Goal: Information Seeking & Learning: Check status

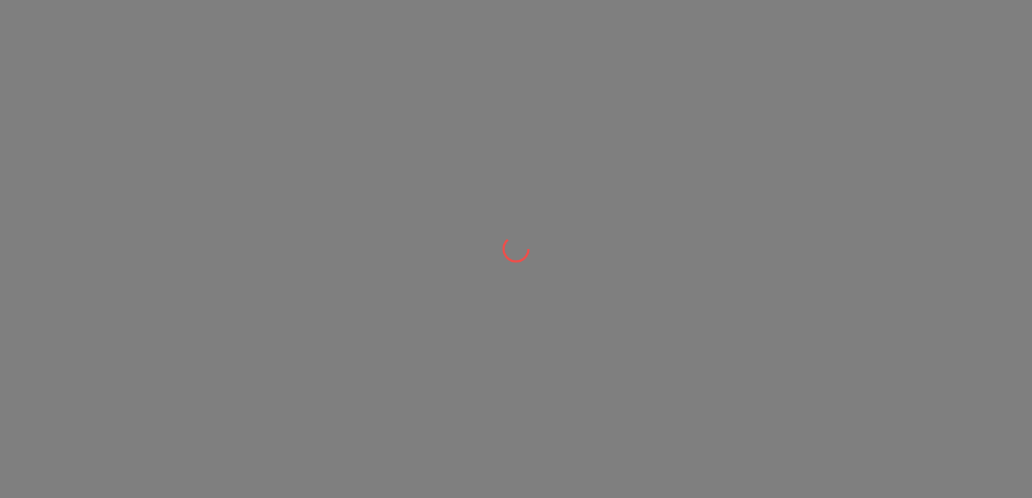
drag, startPoint x: 537, startPoint y: 257, endPoint x: 557, endPoint y: 288, distance: 37.3
click at [557, 288] on div at bounding box center [516, 249] width 1032 height 498
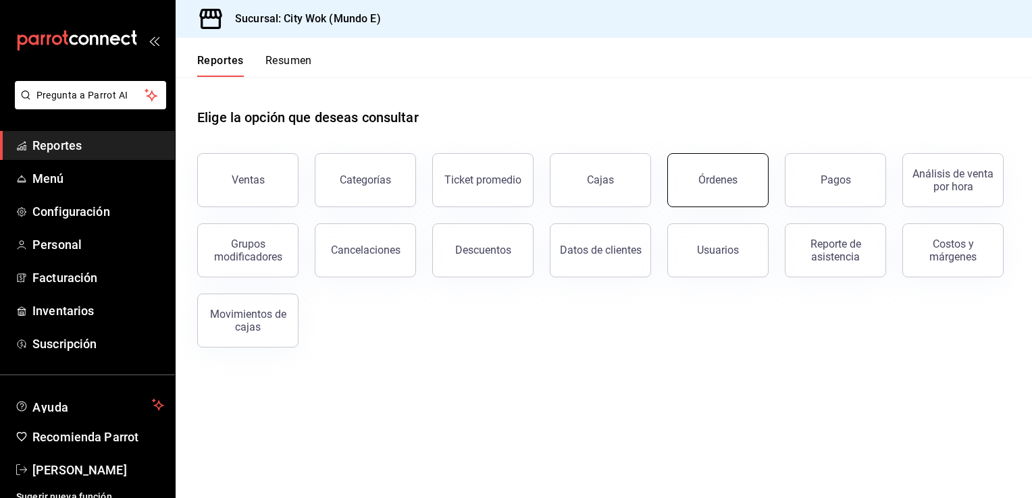
click at [711, 182] on div "Órdenes" at bounding box center [717, 180] width 39 height 13
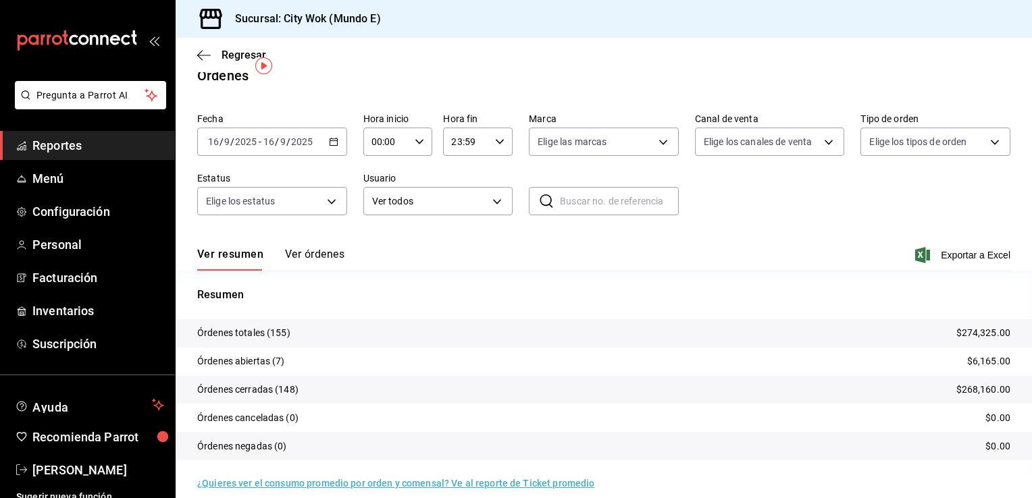
scroll to position [32, 0]
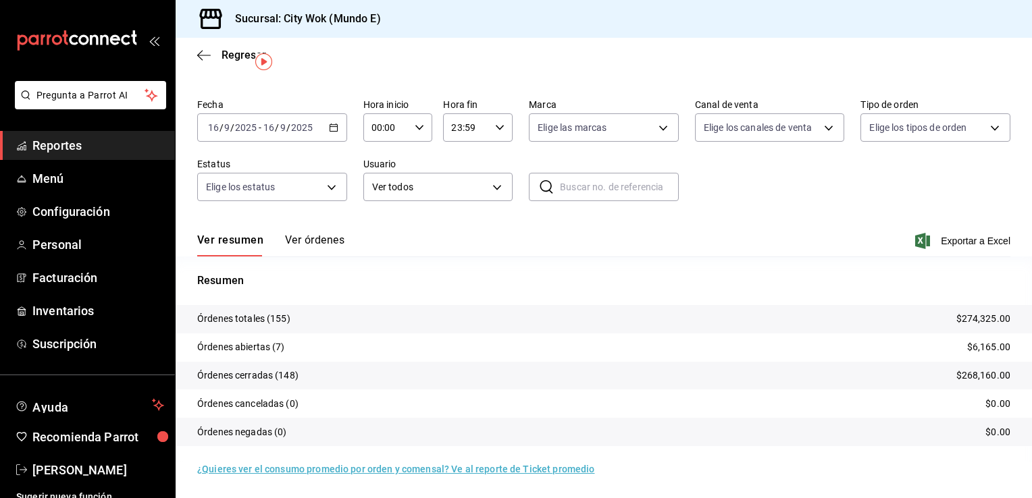
click at [744, 8] on div "Sucursal: City Wok (Mundo E)" at bounding box center [604, 19] width 856 height 38
click at [346, 339] on tr "Órdenes abiertas (7) $6,165.00" at bounding box center [604, 348] width 856 height 28
click at [398, 371] on tr "Órdenes cerradas (148) $268,160.00" at bounding box center [604, 376] width 856 height 28
click at [414, 314] on tr "Órdenes totales (155) $274,325.00" at bounding box center [604, 319] width 856 height 28
click at [419, 353] on tr "Órdenes abiertas (7) $6,165.00" at bounding box center [604, 348] width 856 height 28
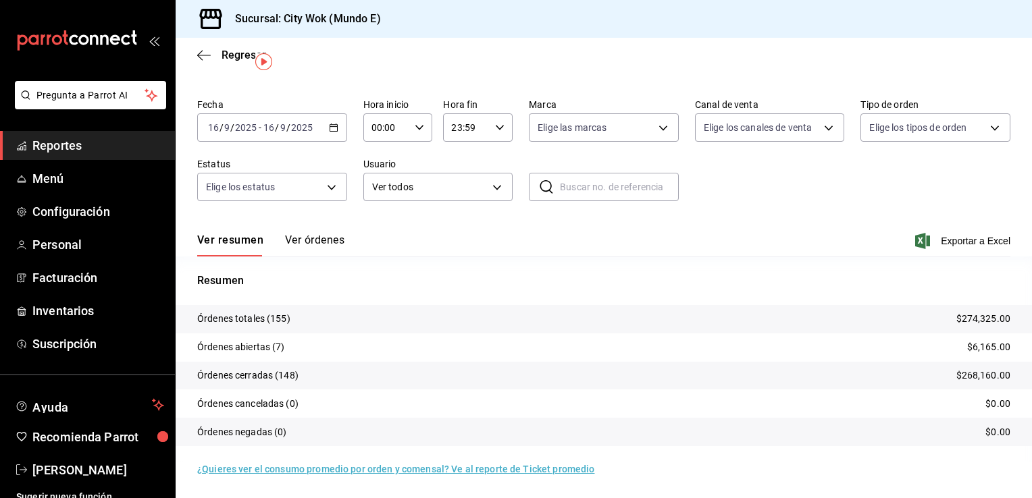
click at [454, 330] on tr "Órdenes totales (155) $274,325.00" at bounding box center [604, 319] width 856 height 28
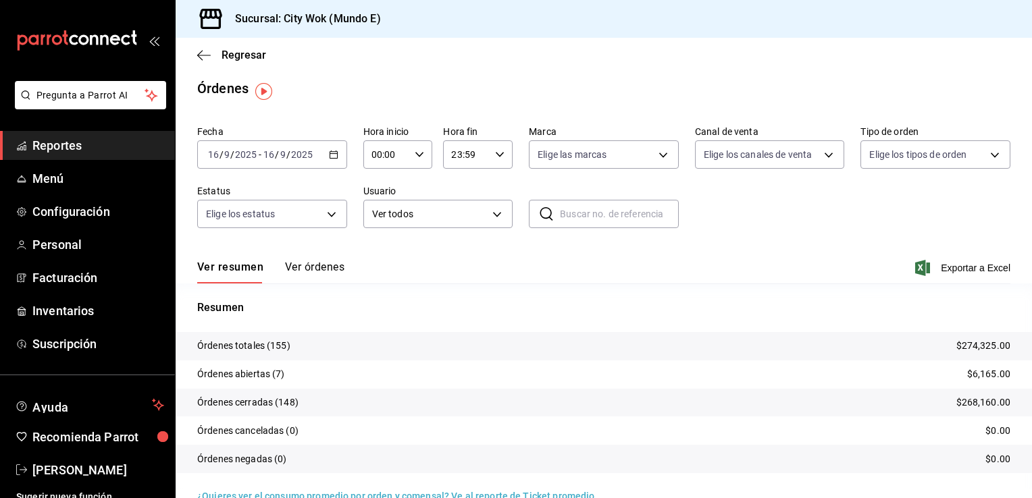
scroll to position [0, 0]
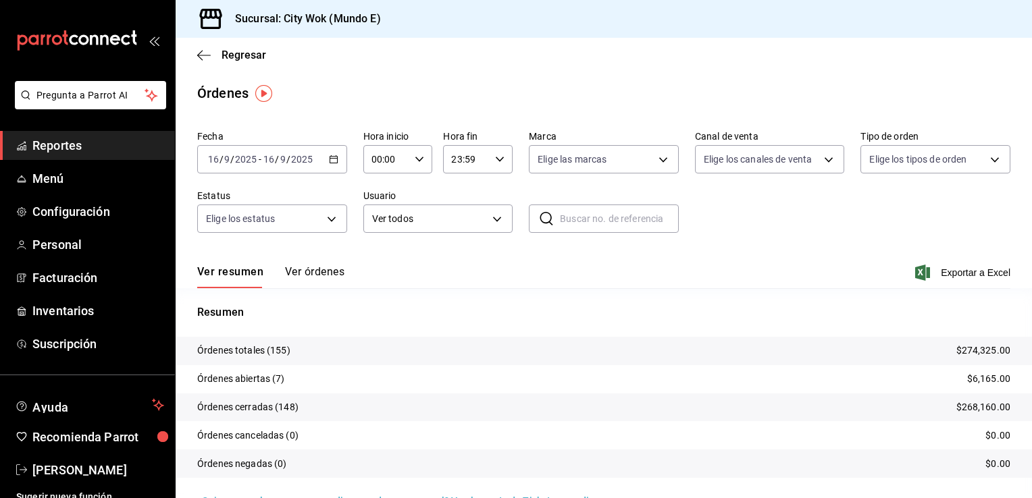
click at [692, 231] on div "Fecha 2025-09-16 16 / 9 / 2025 - 2025-09-16 16 / 9 / 2025 Hora inicio 00:00 Hor…" at bounding box center [603, 187] width 813 height 124
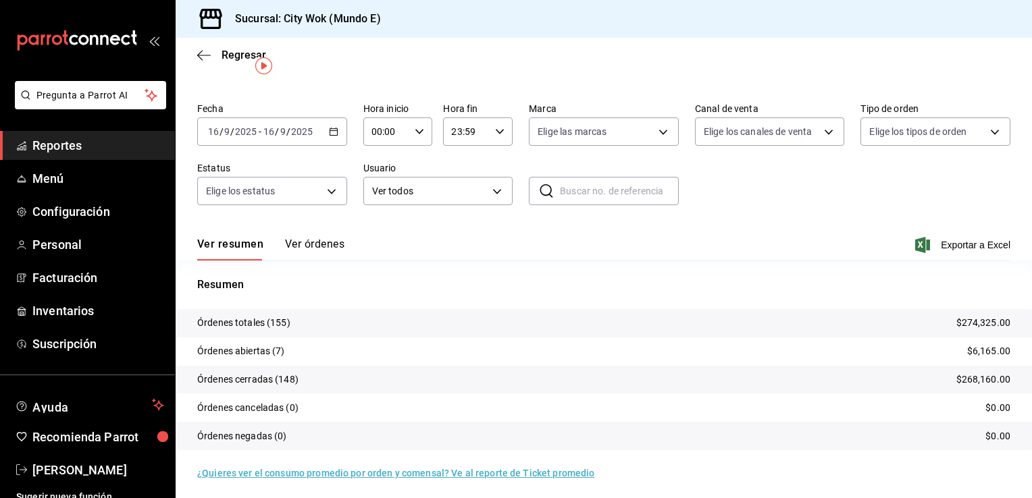
scroll to position [32, 0]
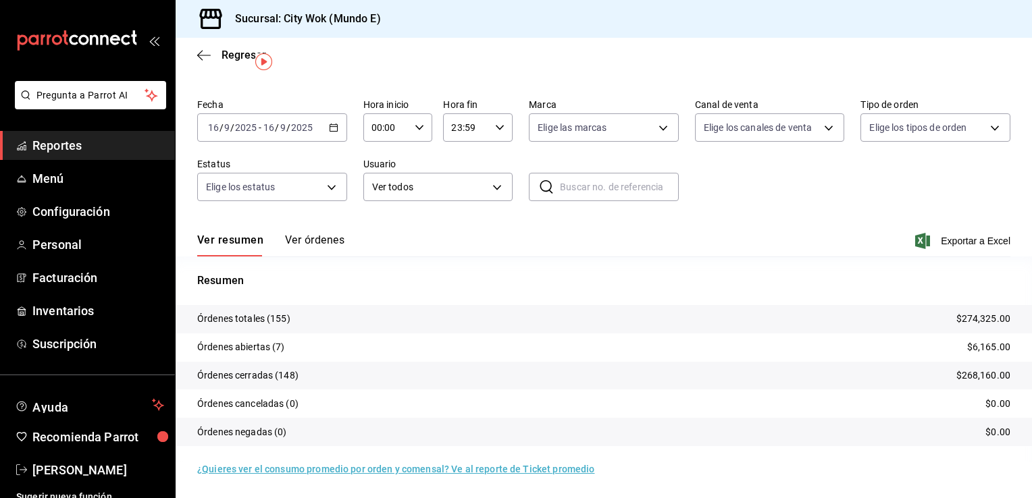
click at [371, 314] on tr "Órdenes totales (155) $274,325.00" at bounding box center [604, 319] width 856 height 28
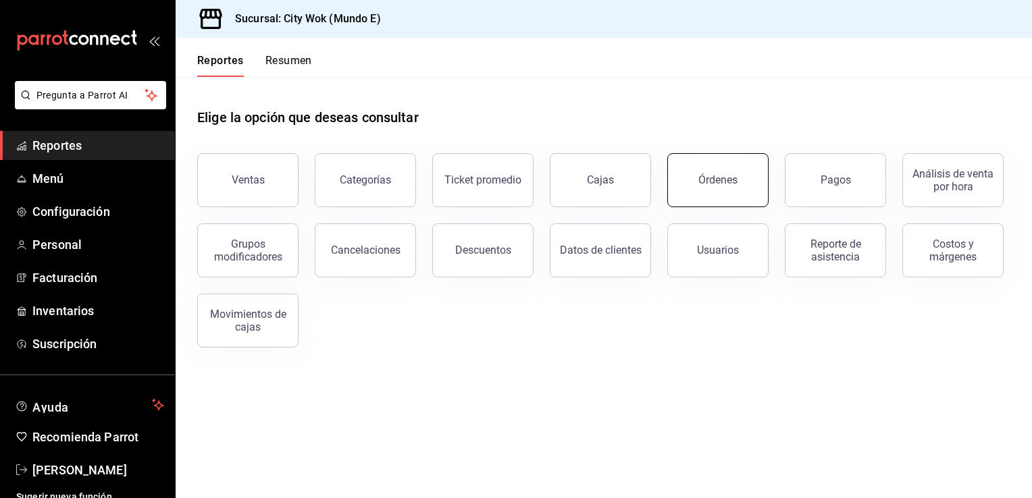
click at [717, 189] on button "Órdenes" at bounding box center [717, 180] width 101 height 54
click at [720, 174] on button "Órdenes" at bounding box center [717, 180] width 101 height 54
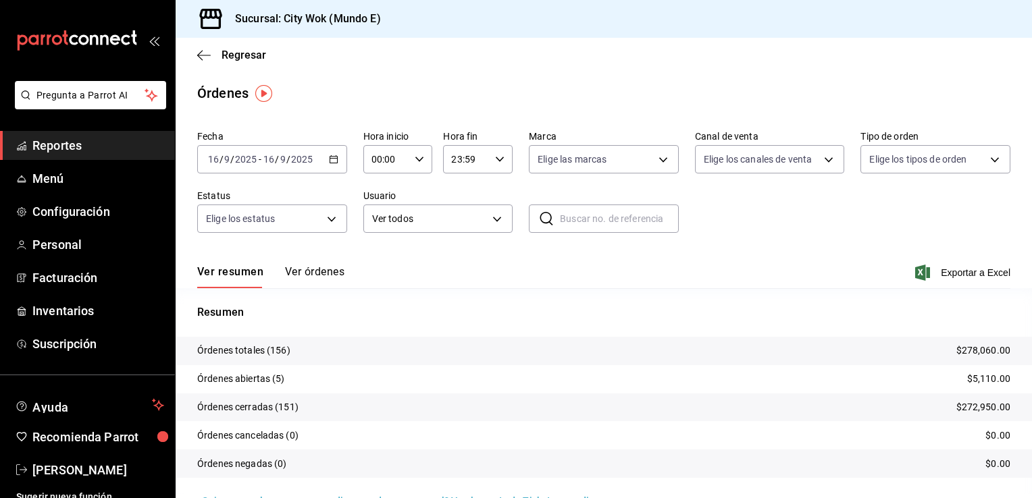
click at [332, 272] on button "Ver órdenes" at bounding box center [314, 276] width 59 height 23
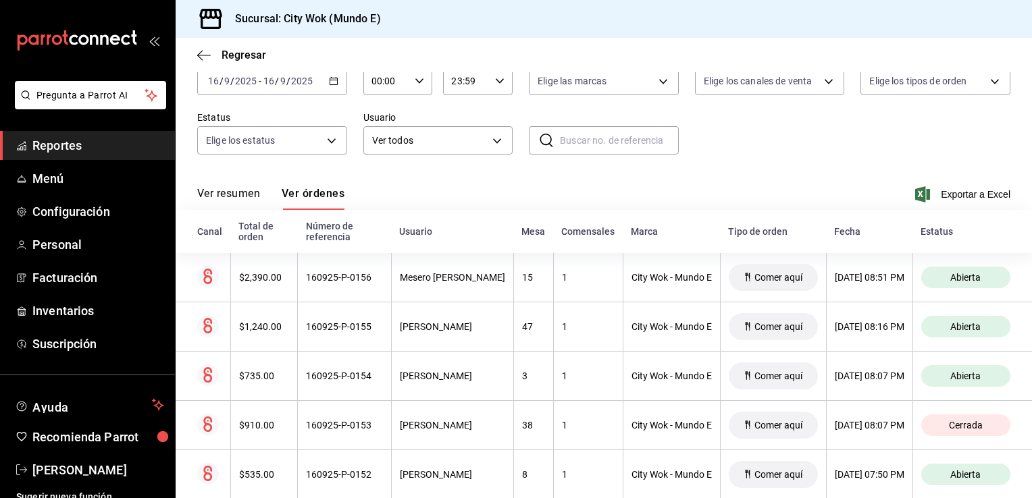
scroll to position [81, 0]
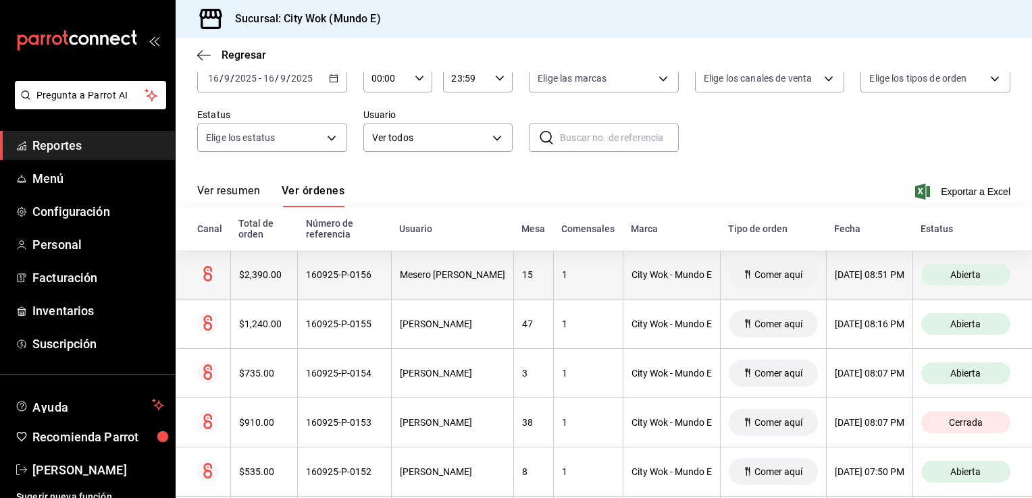
click at [573, 270] on div "1" at bounding box center [588, 274] width 53 height 11
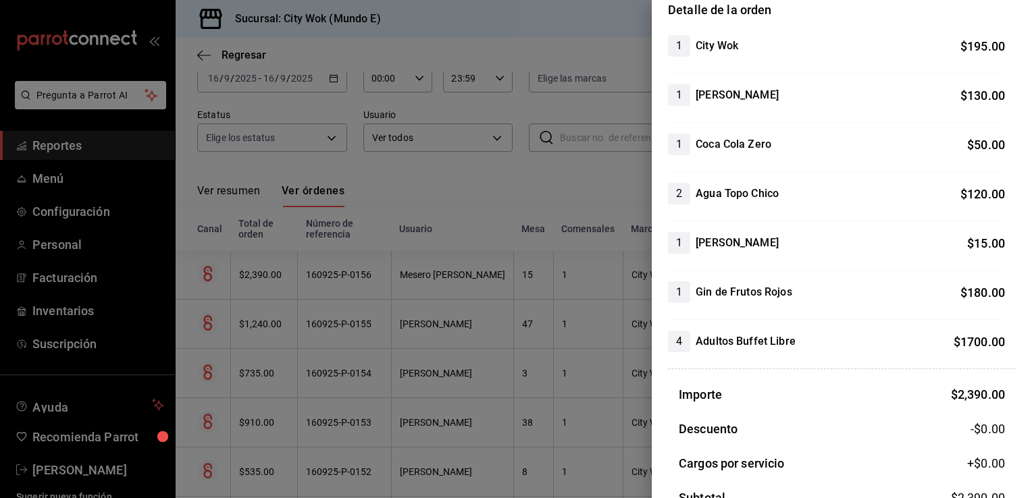
scroll to position [140, 0]
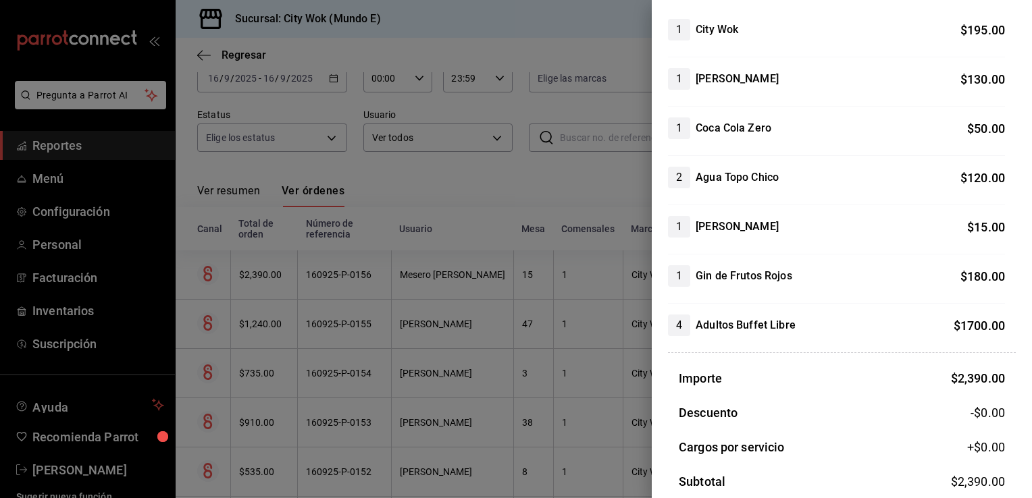
click at [548, 28] on div at bounding box center [516, 249] width 1032 height 498
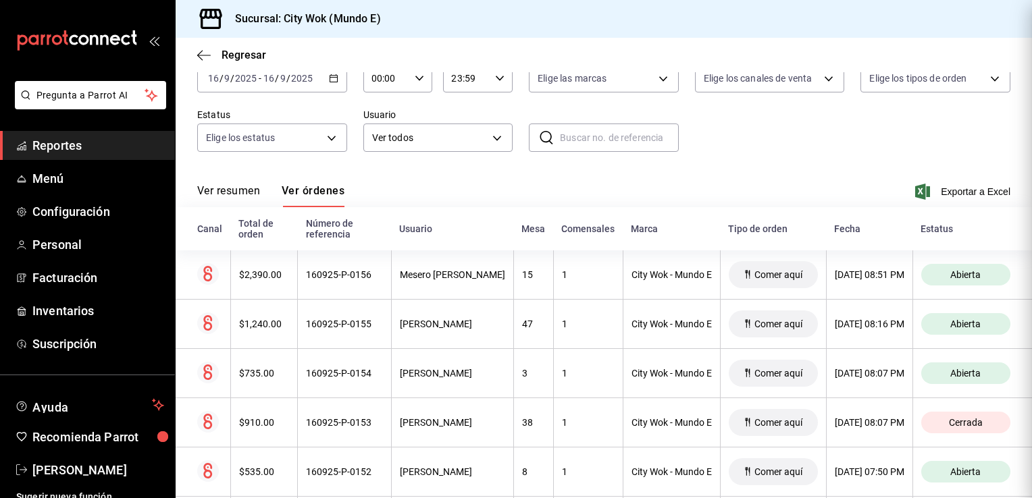
scroll to position [0, 0]
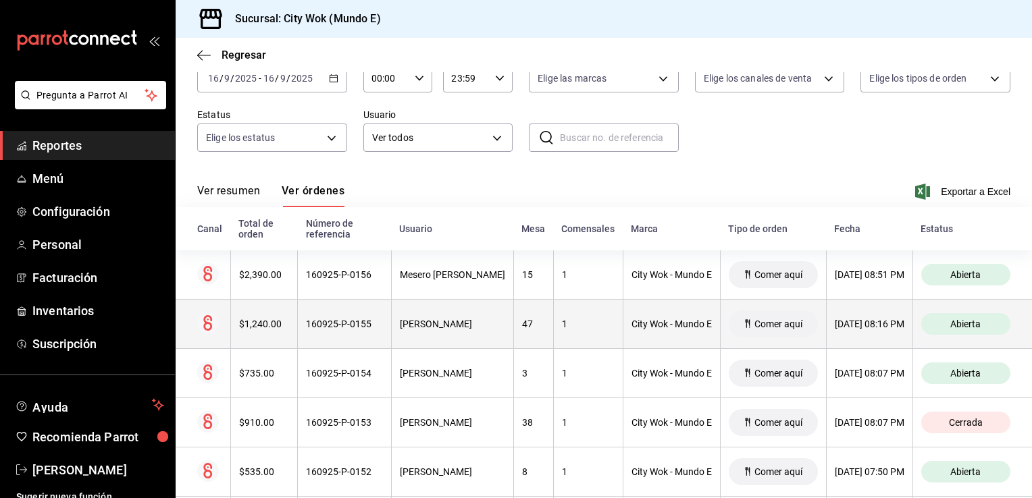
click at [334, 326] on div "160925-P-0155" at bounding box center [344, 324] width 77 height 11
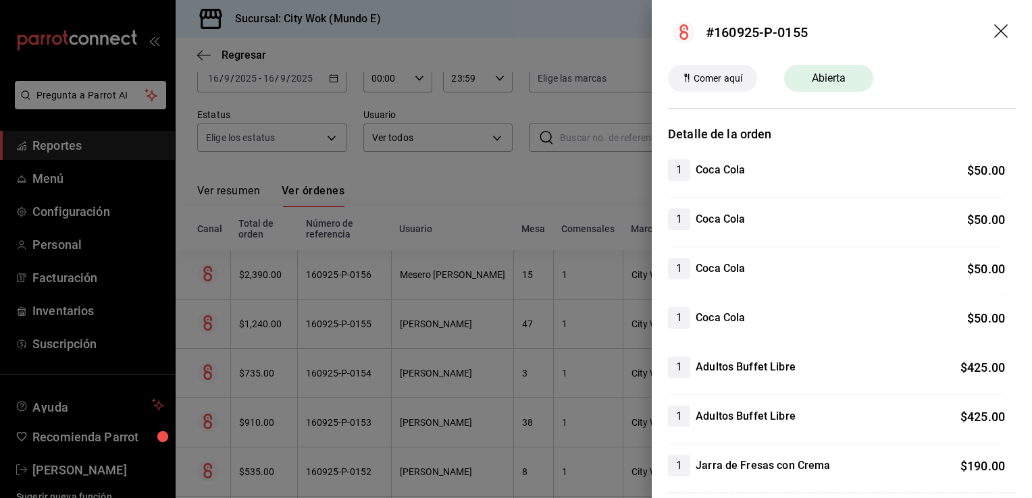
click at [994, 34] on icon "drag" at bounding box center [1002, 32] width 16 height 16
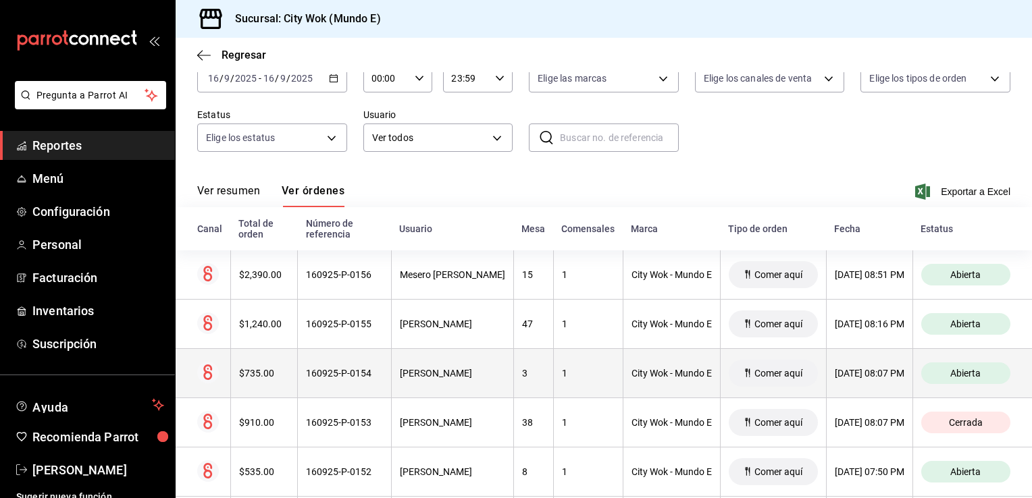
click at [416, 382] on th "Diego Cabrera" at bounding box center [452, 373] width 122 height 49
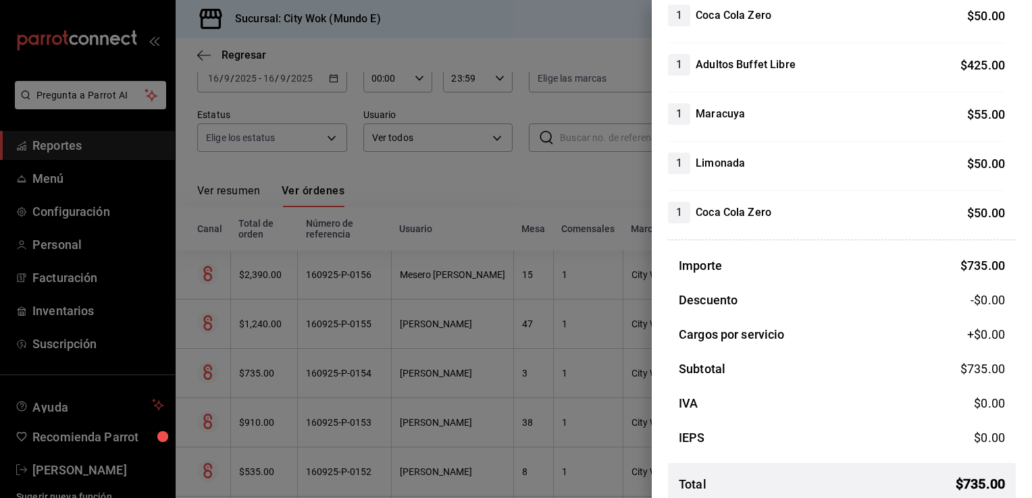
scroll to position [269, 0]
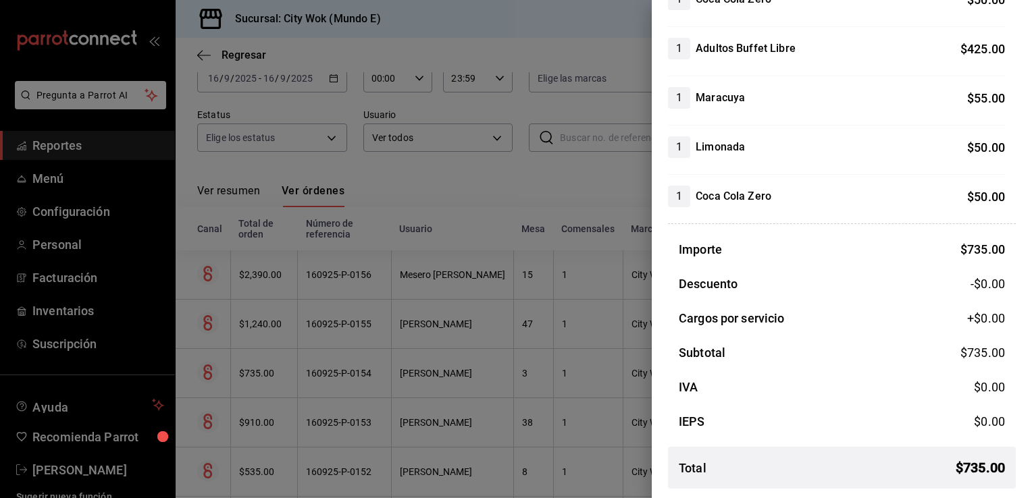
click at [584, 171] on div at bounding box center [516, 249] width 1032 height 498
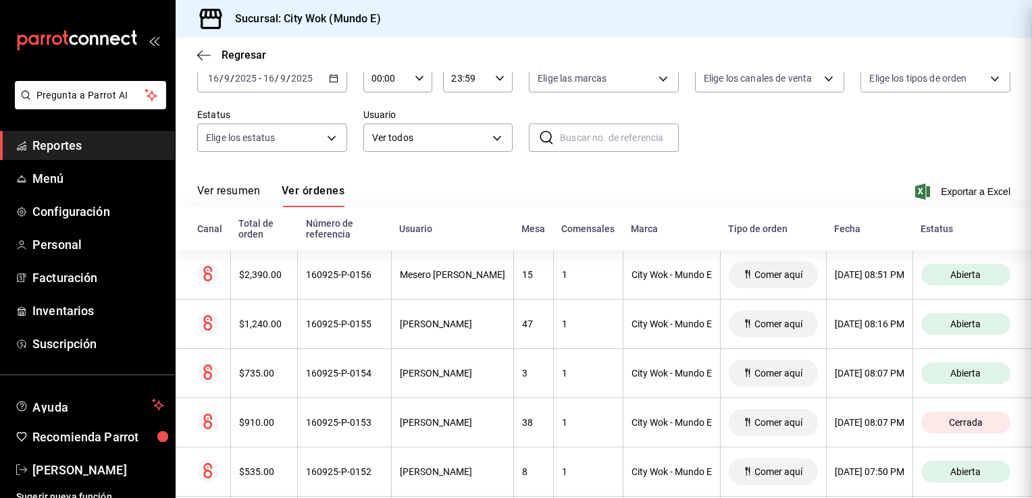
scroll to position [0, 0]
click at [584, 171] on div "Ver resumen Ver órdenes Exportar a Excel" at bounding box center [603, 187] width 813 height 39
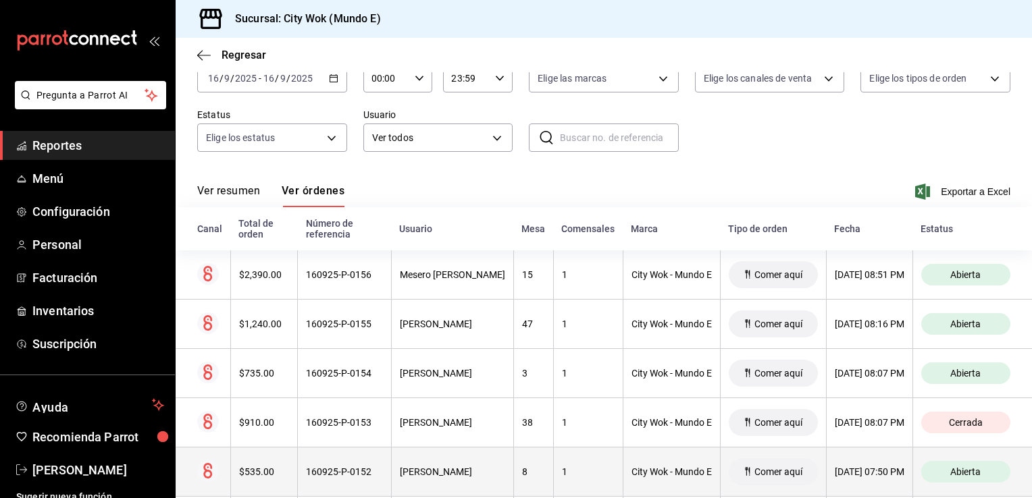
click at [522, 471] on div "8" at bounding box center [533, 472] width 23 height 11
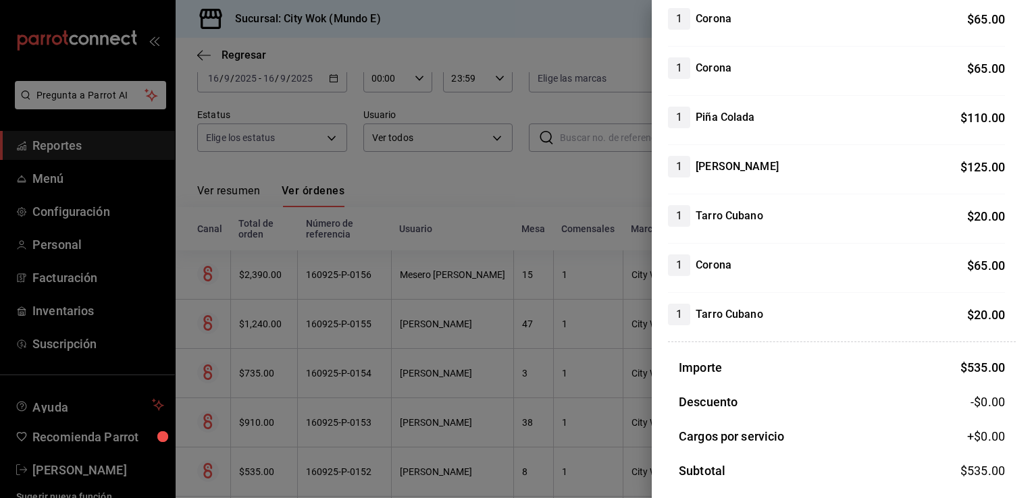
scroll to position [305, 0]
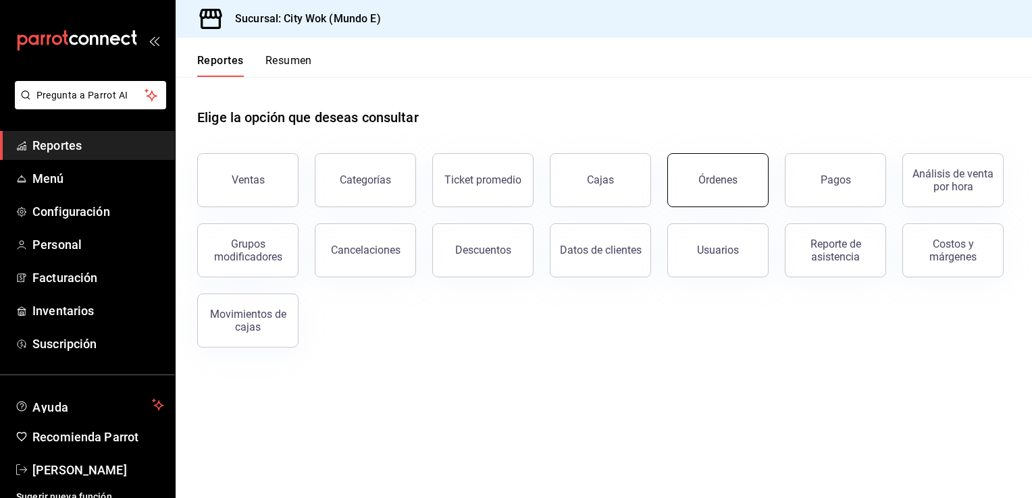
click at [726, 184] on div "Órdenes" at bounding box center [717, 180] width 39 height 13
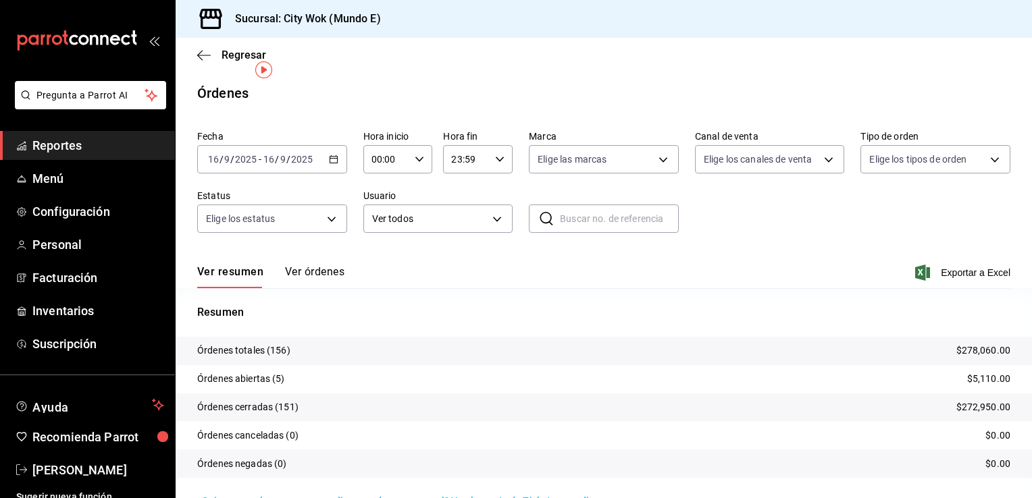
scroll to position [27, 0]
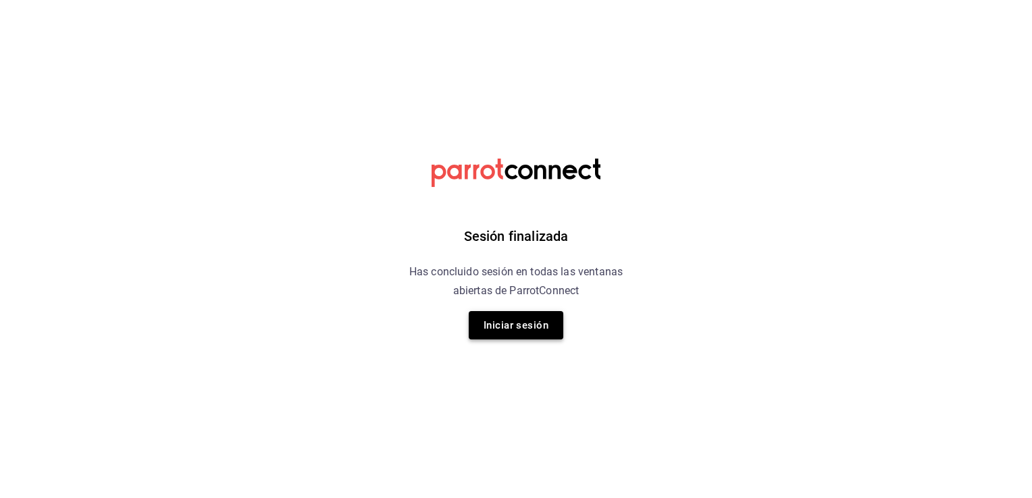
click at [511, 329] on button "Iniciar sesión" at bounding box center [516, 325] width 95 height 28
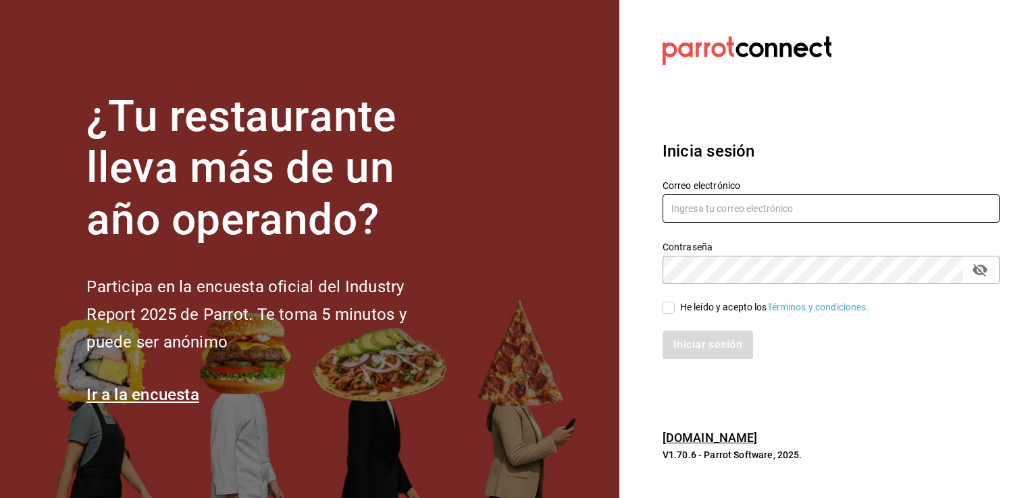
type input "cgl5644186393@gmail.com"
click at [667, 306] on input "He leído y acepto los Términos y condiciones." at bounding box center [669, 308] width 12 height 12
checkbox input "true"
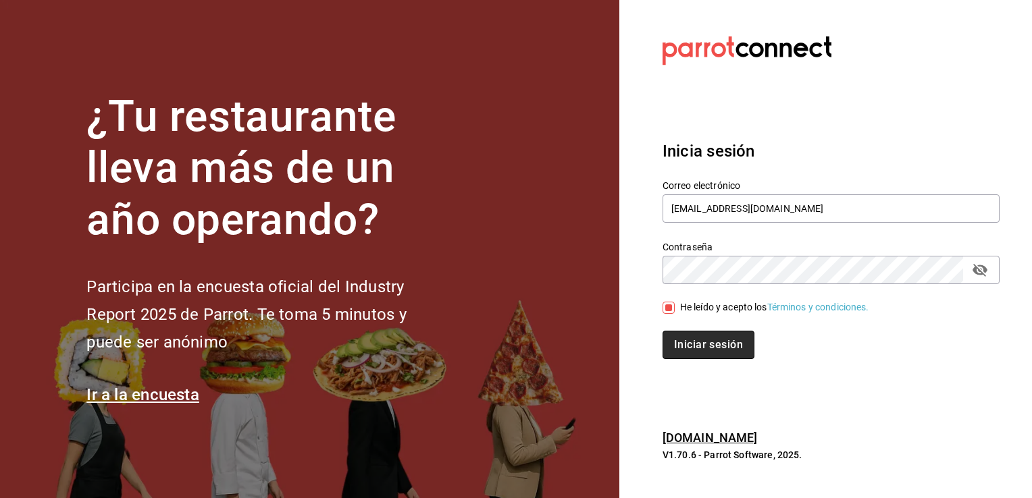
click at [700, 336] on button "Iniciar sesión" at bounding box center [709, 345] width 92 height 28
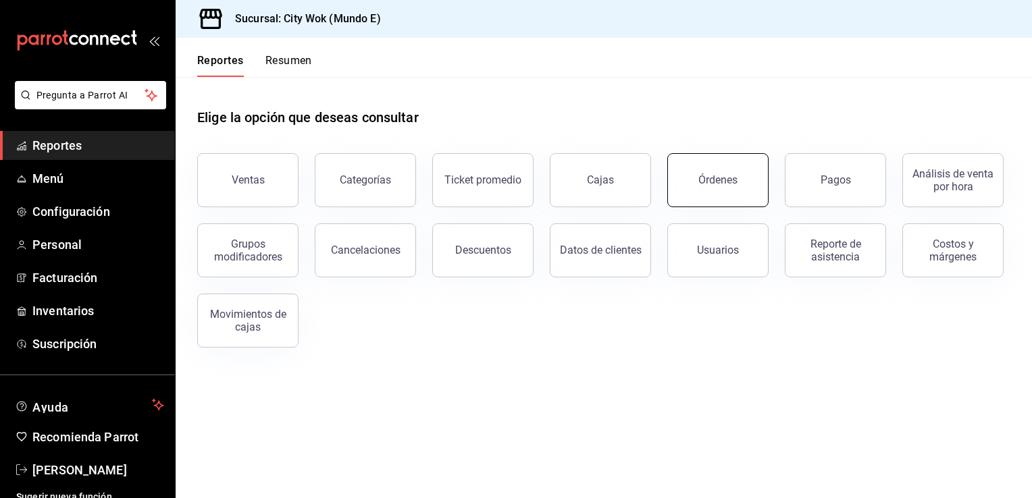
click at [729, 173] on button "Órdenes" at bounding box center [717, 180] width 101 height 54
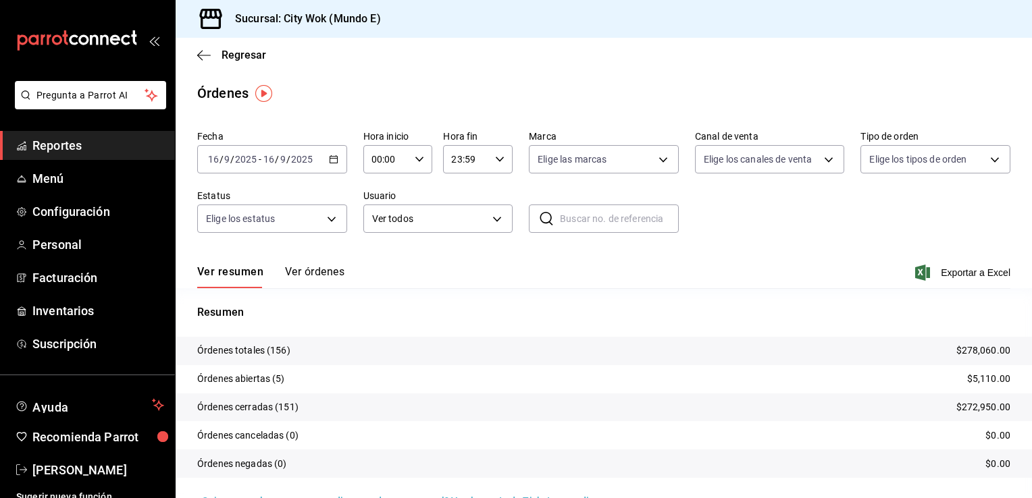
click at [767, 412] on tr "Órdenes cerradas (151) $272,950.00" at bounding box center [604, 408] width 856 height 28
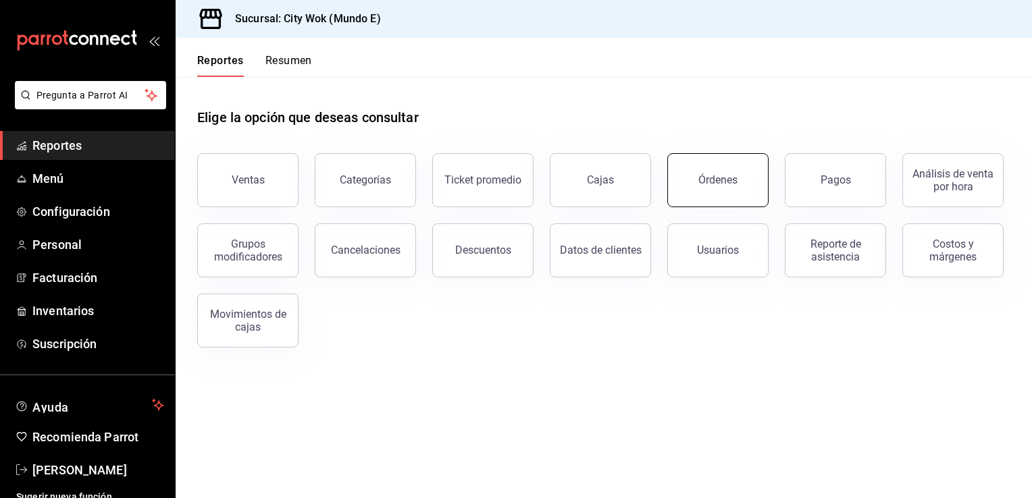
click at [719, 184] on div "Órdenes" at bounding box center [717, 180] width 39 height 13
click at [711, 190] on button "Órdenes" at bounding box center [717, 180] width 101 height 54
click at [721, 182] on div "Órdenes" at bounding box center [717, 180] width 39 height 13
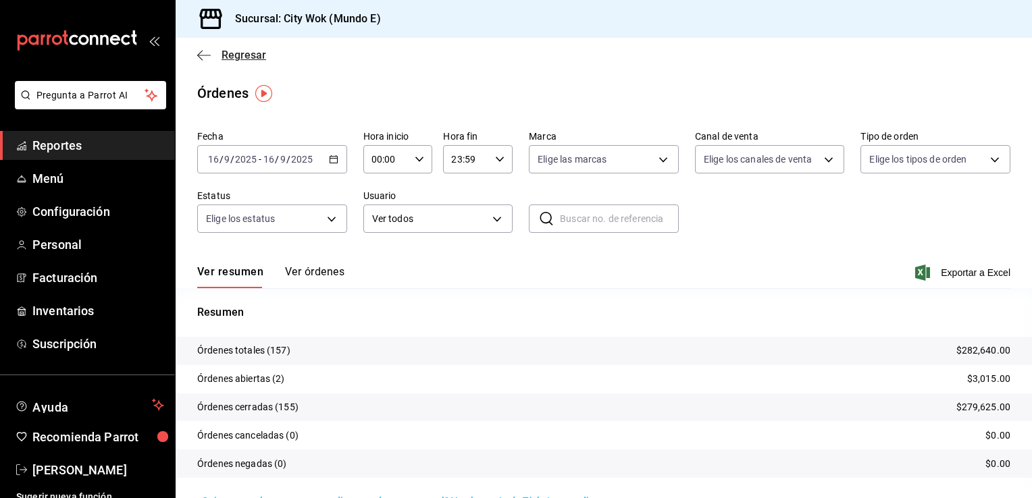
click at [205, 53] on icon "button" at bounding box center [204, 55] width 14 height 12
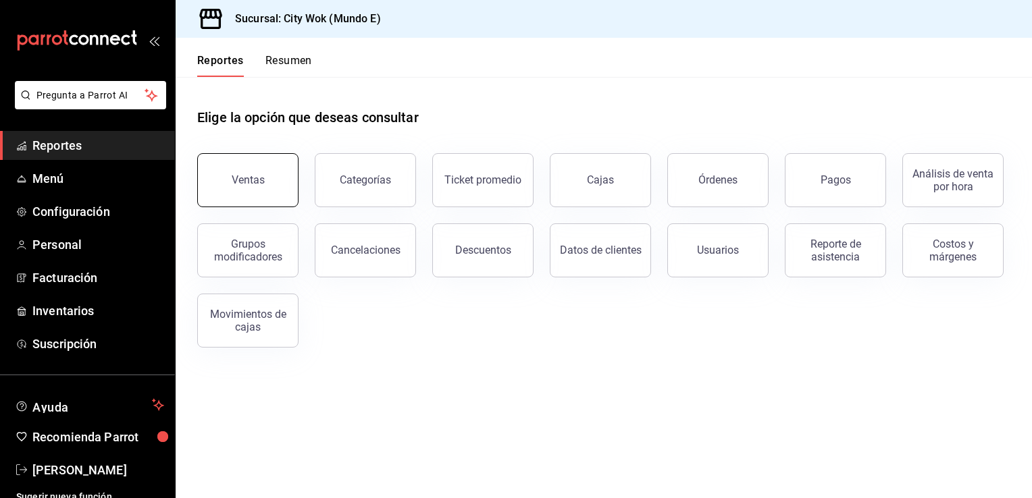
click at [246, 172] on button "Ventas" at bounding box center [247, 180] width 101 height 54
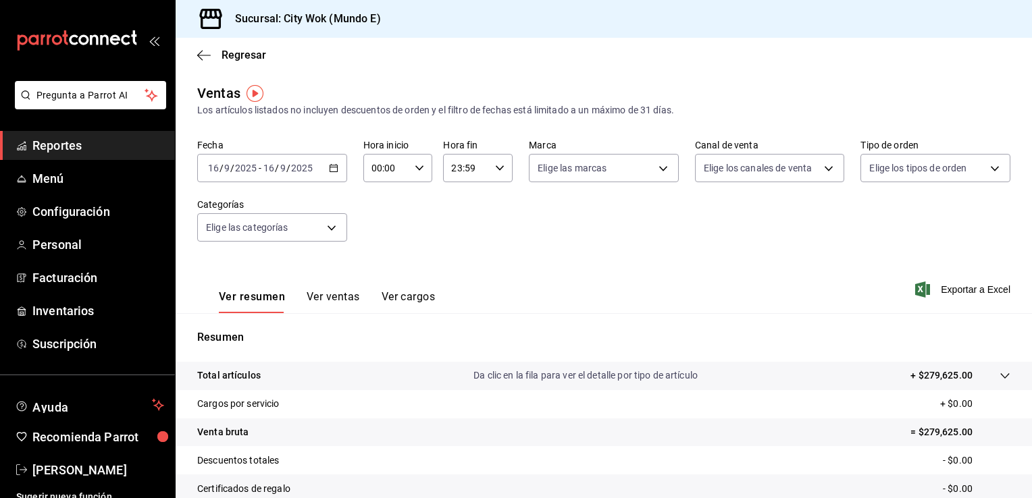
click at [338, 294] on button "Ver ventas" at bounding box center [333, 301] width 53 height 23
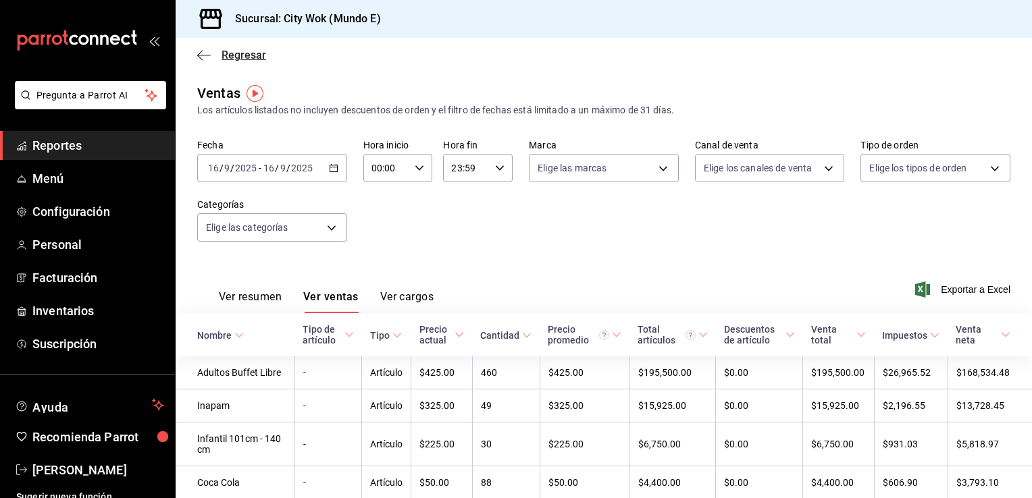
click at [203, 55] on icon "button" at bounding box center [204, 55] width 14 height 1
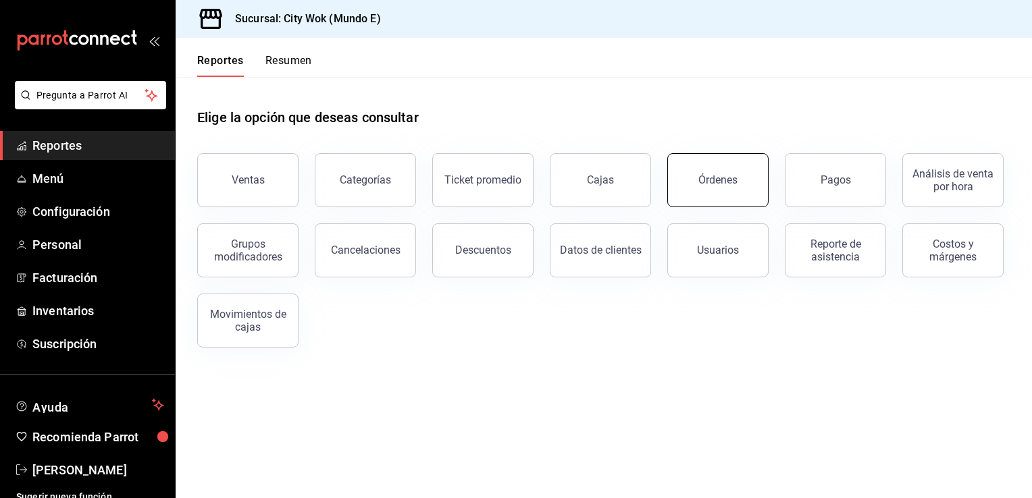
click at [735, 178] on div "Órdenes" at bounding box center [717, 180] width 39 height 13
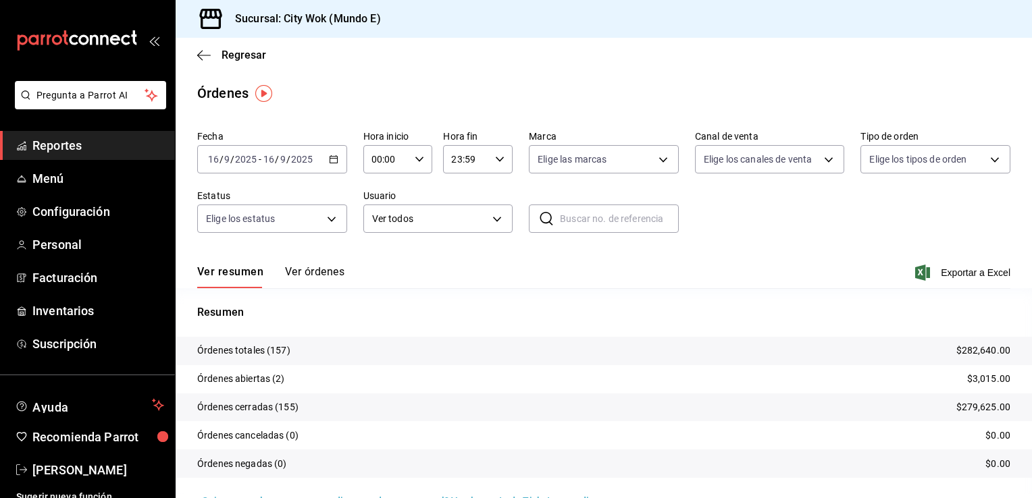
click at [327, 271] on button "Ver órdenes" at bounding box center [314, 276] width 59 height 23
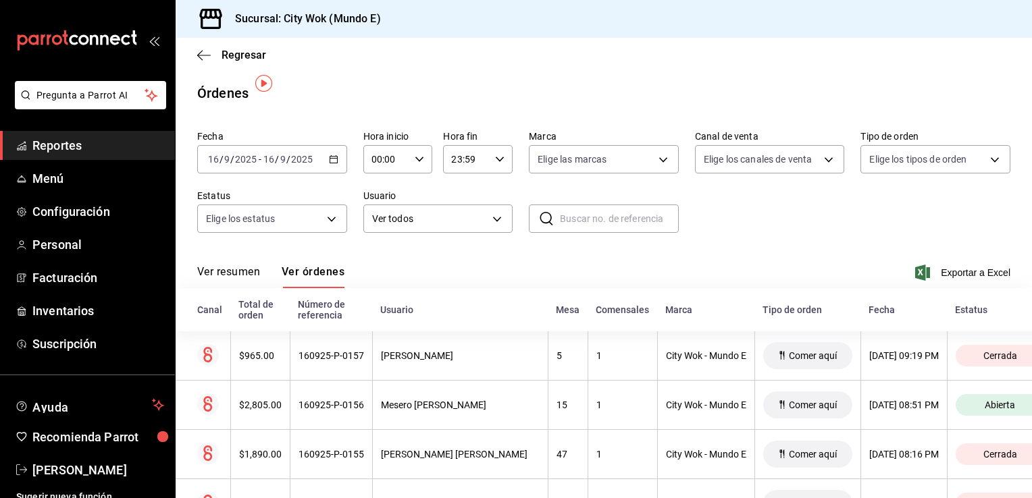
scroll to position [27, 0]
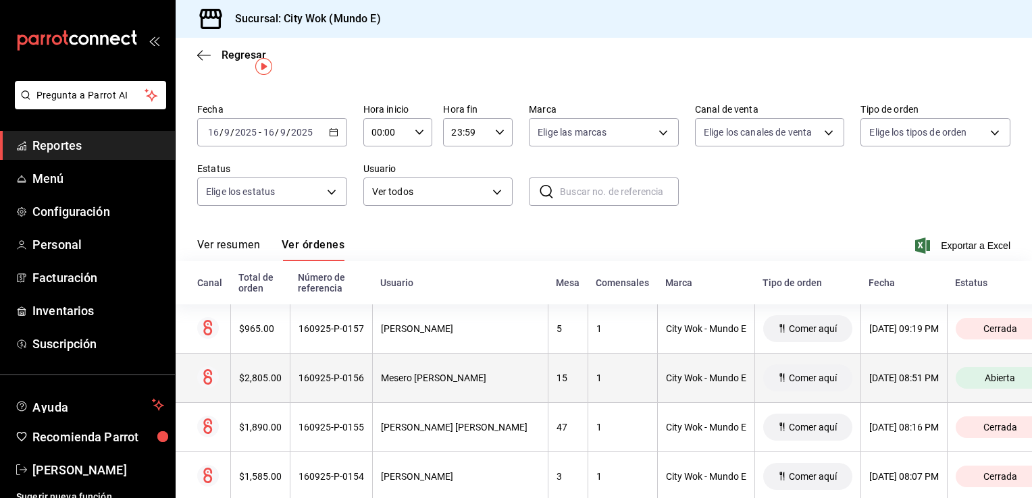
click at [457, 382] on div "Mesero Abraham UNO" at bounding box center [460, 378] width 159 height 11
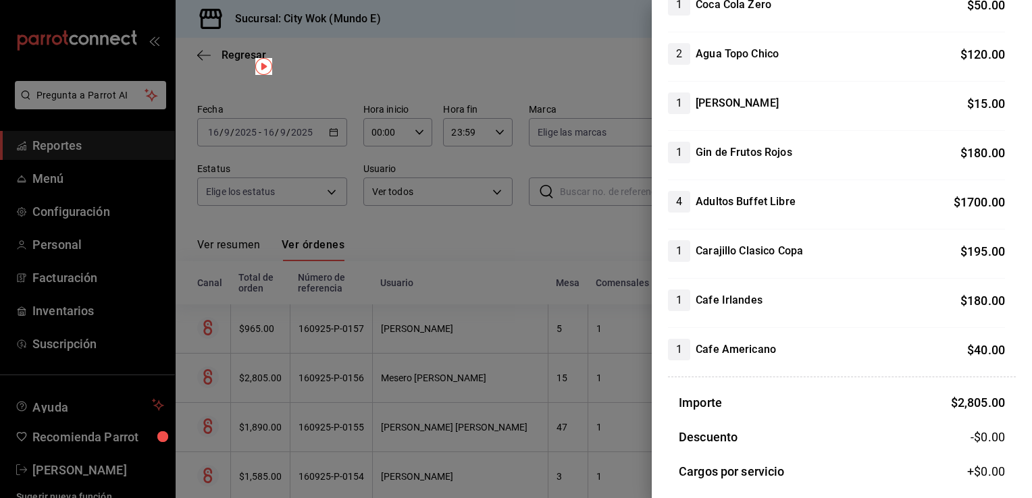
scroll to position [274, 0]
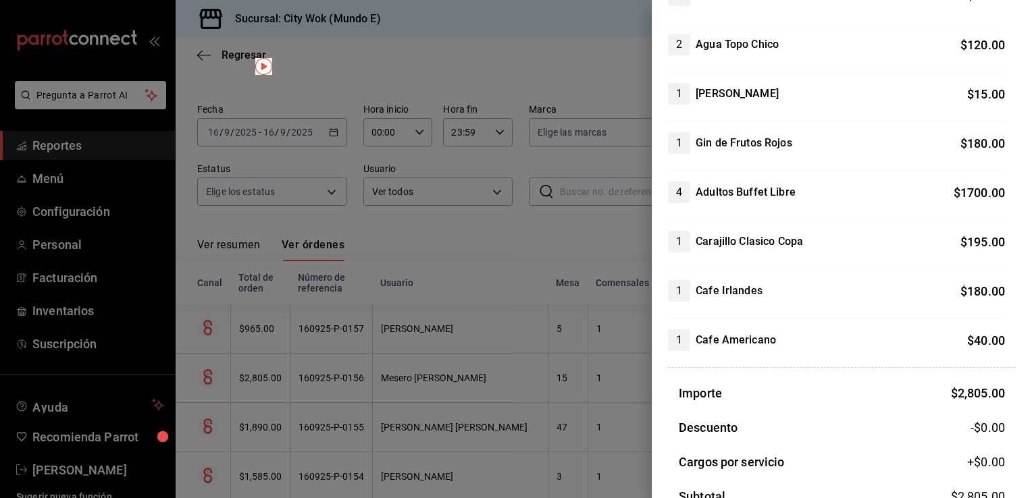
click at [622, 53] on div at bounding box center [516, 249] width 1032 height 498
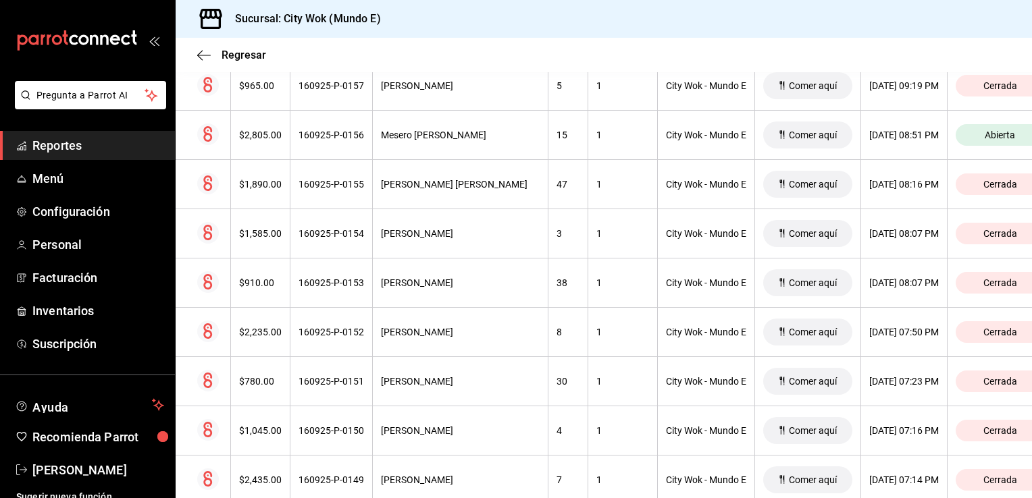
scroll to position [0, 0]
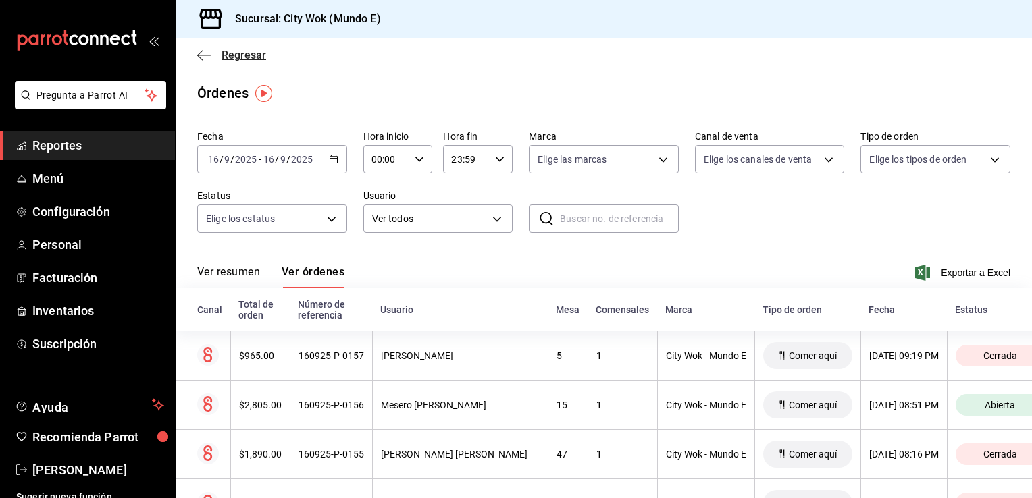
click at [199, 53] on icon "button" at bounding box center [199, 55] width 5 height 10
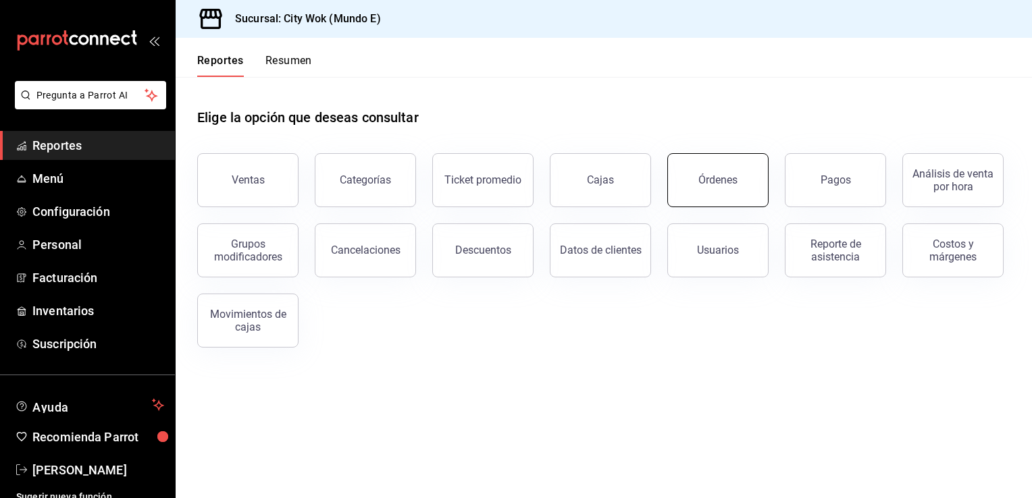
click at [743, 182] on button "Órdenes" at bounding box center [717, 180] width 101 height 54
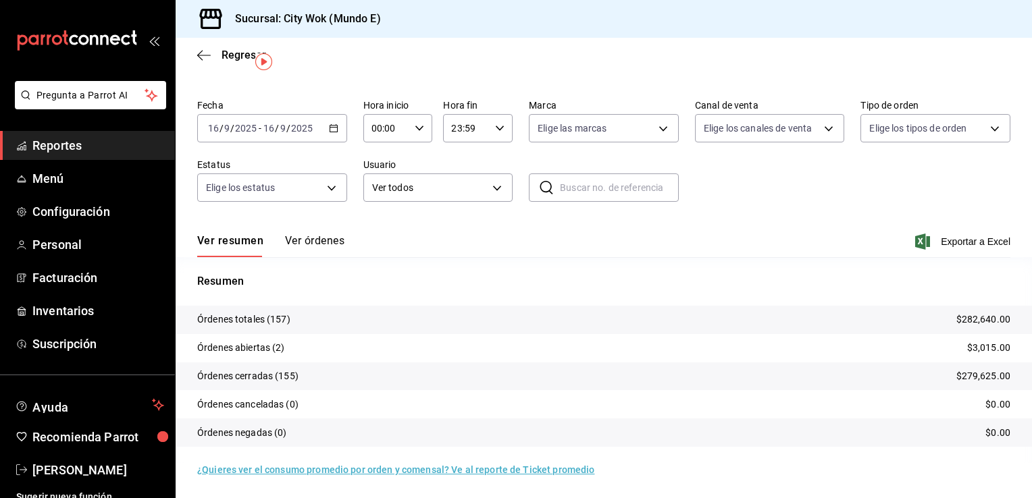
scroll to position [32, 0]
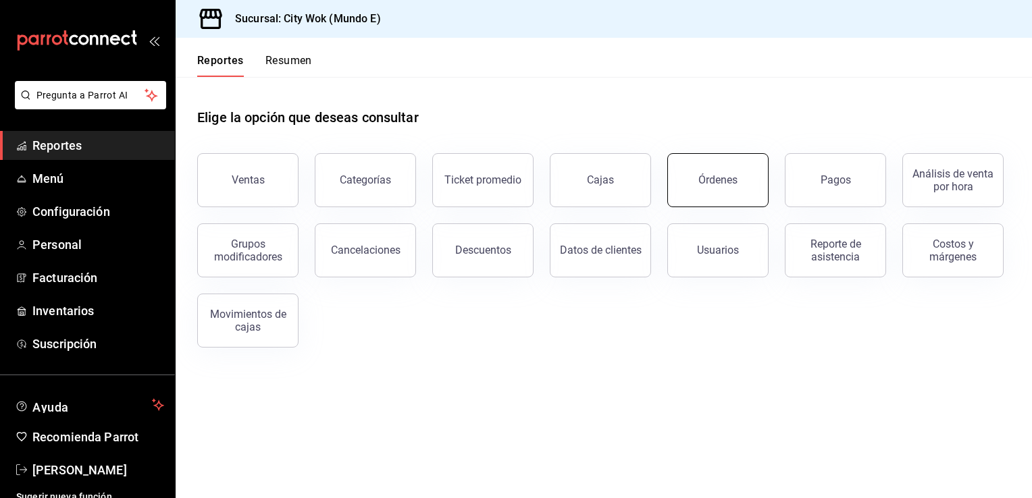
click at [746, 178] on button "Órdenes" at bounding box center [717, 180] width 101 height 54
